Goal: Task Accomplishment & Management: Use online tool/utility

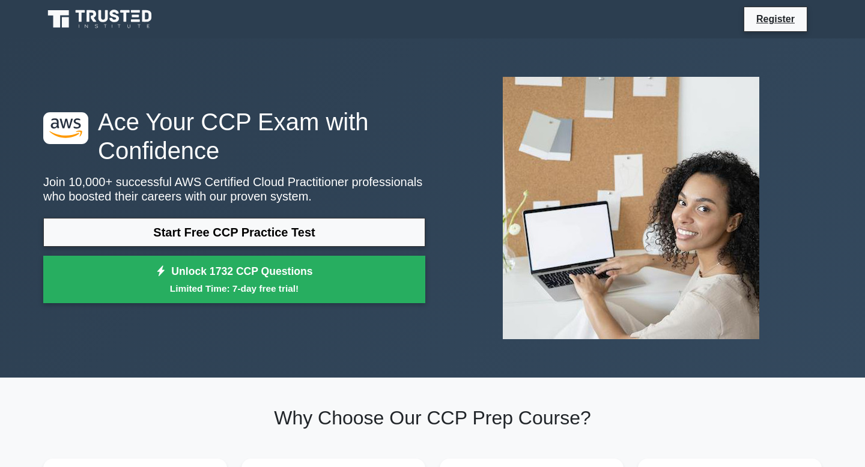
scroll to position [5, 0]
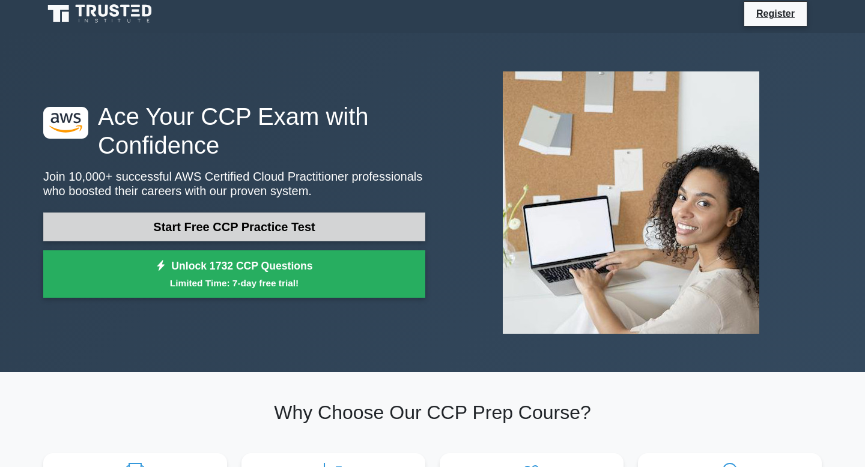
click at [207, 224] on link "Start Free CCP Practice Test" at bounding box center [234, 227] width 382 height 29
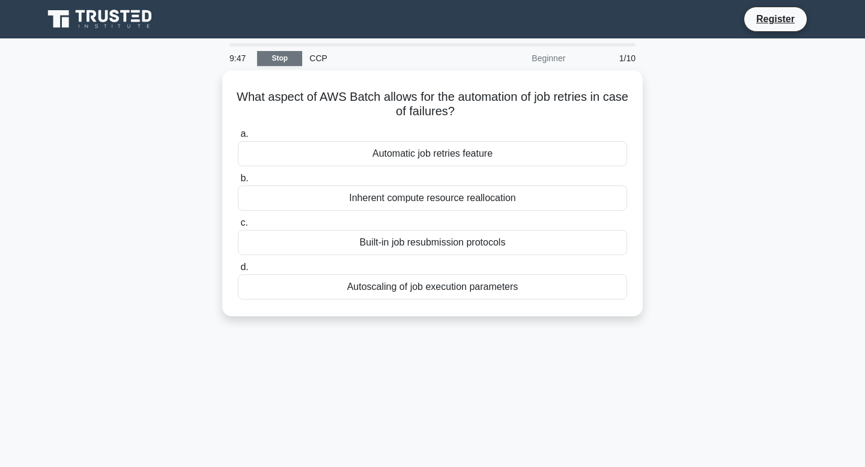
click at [274, 61] on link "Stop" at bounding box center [279, 58] width 45 height 15
